Goal: Transaction & Acquisition: Purchase product/service

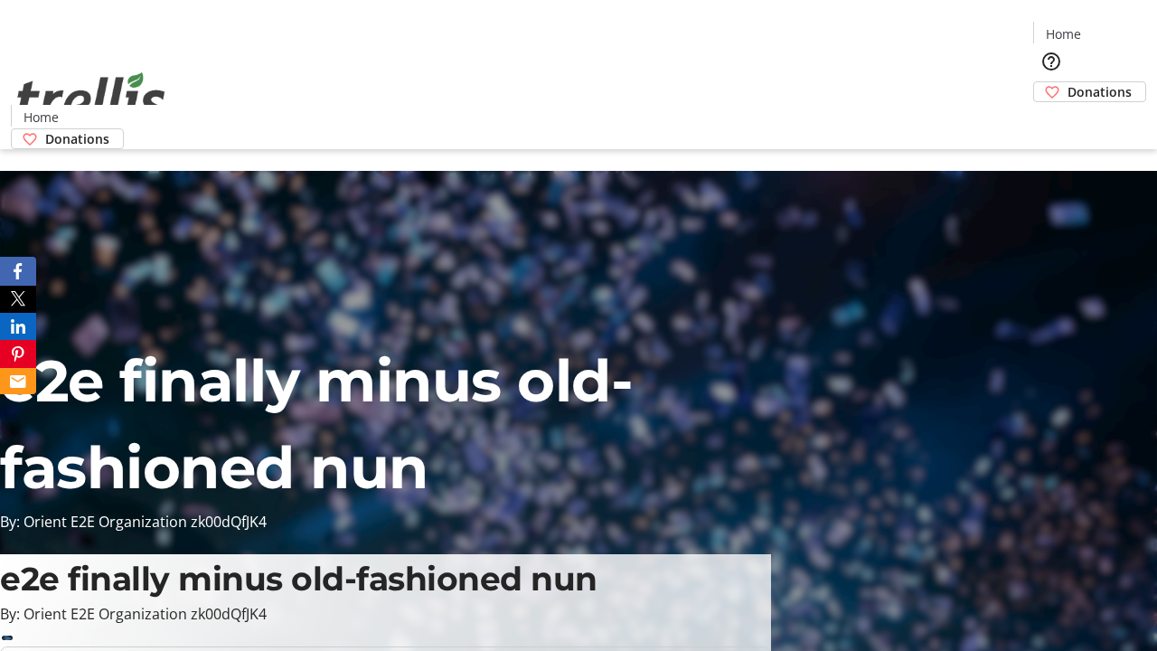
click at [1068, 82] on span "Donations" at bounding box center [1100, 91] width 64 height 19
